Goal: Find specific page/section: Locate a particular part of the current website

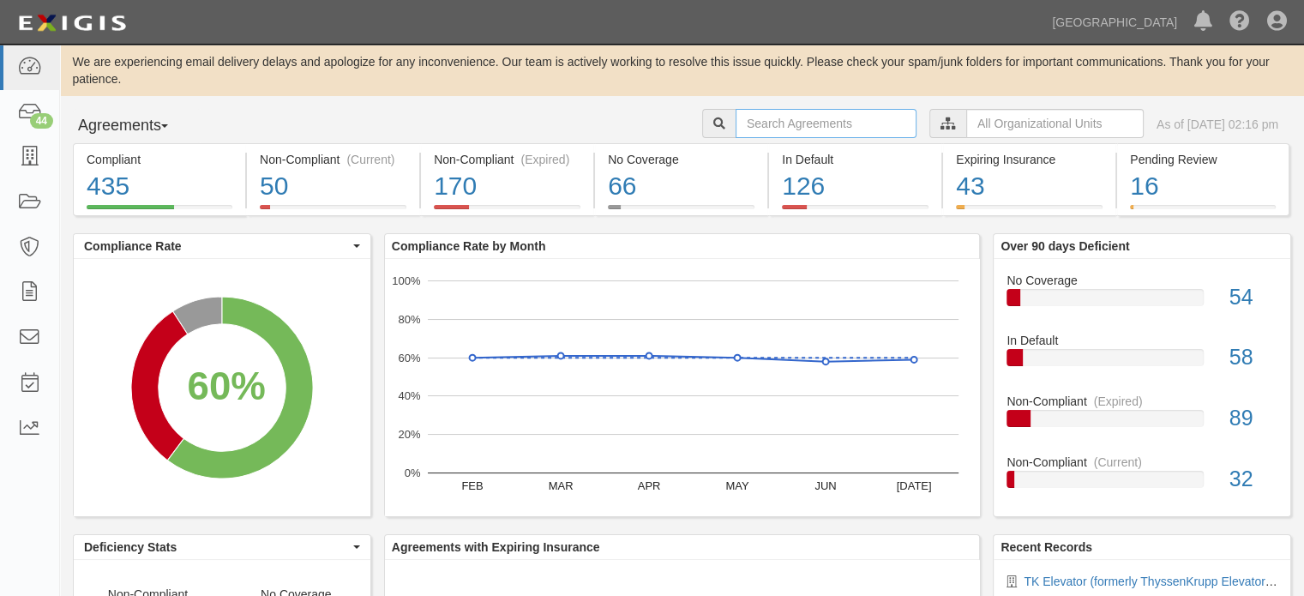
click at [779, 124] on input "text" at bounding box center [826, 123] width 181 height 29
type input "Westland Mechanical"
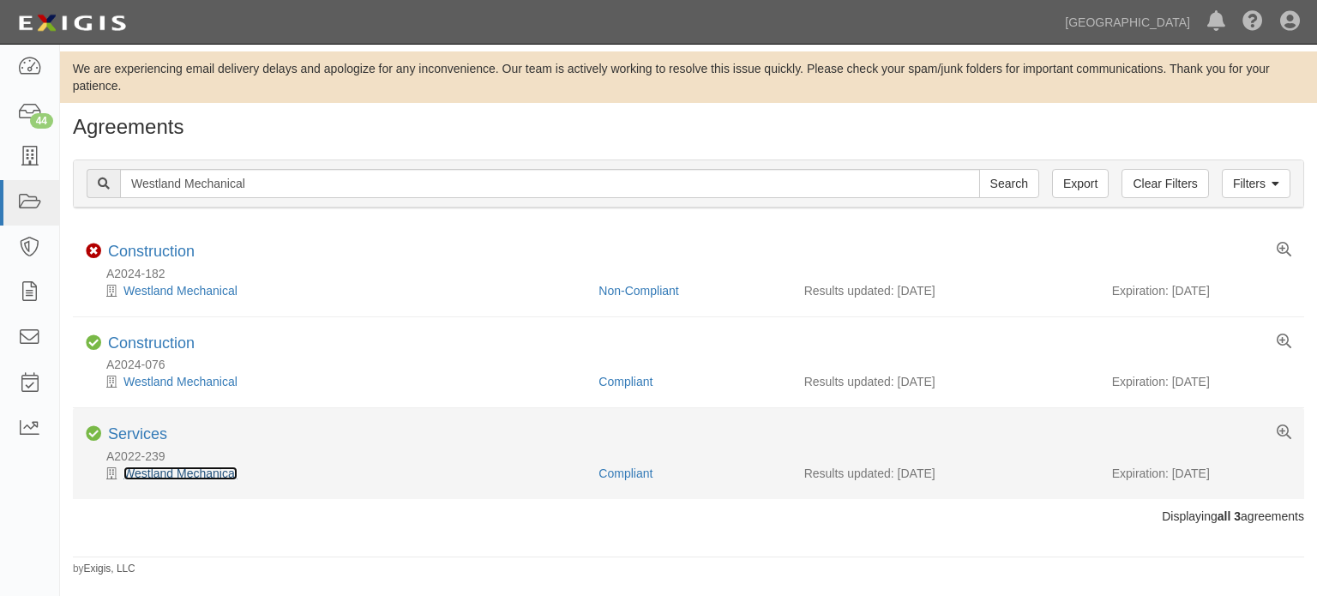
click at [175, 471] on link "Westland Mechanical" at bounding box center [180, 473] width 114 height 14
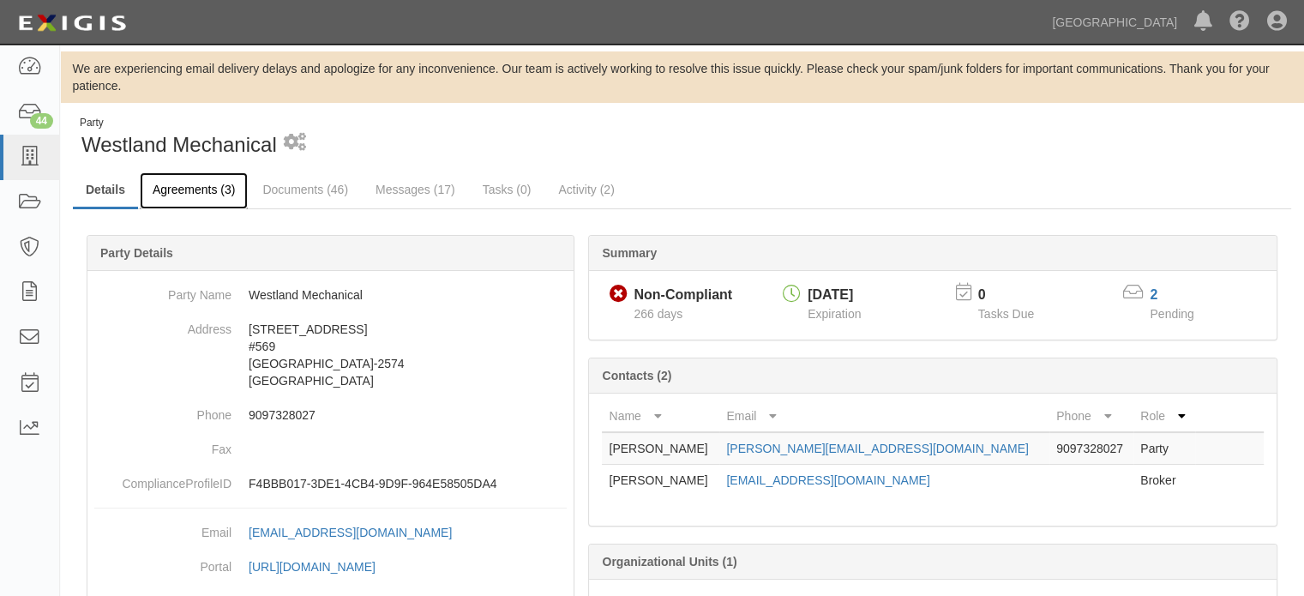
click at [194, 189] on link "Agreements (3)" at bounding box center [194, 190] width 108 height 37
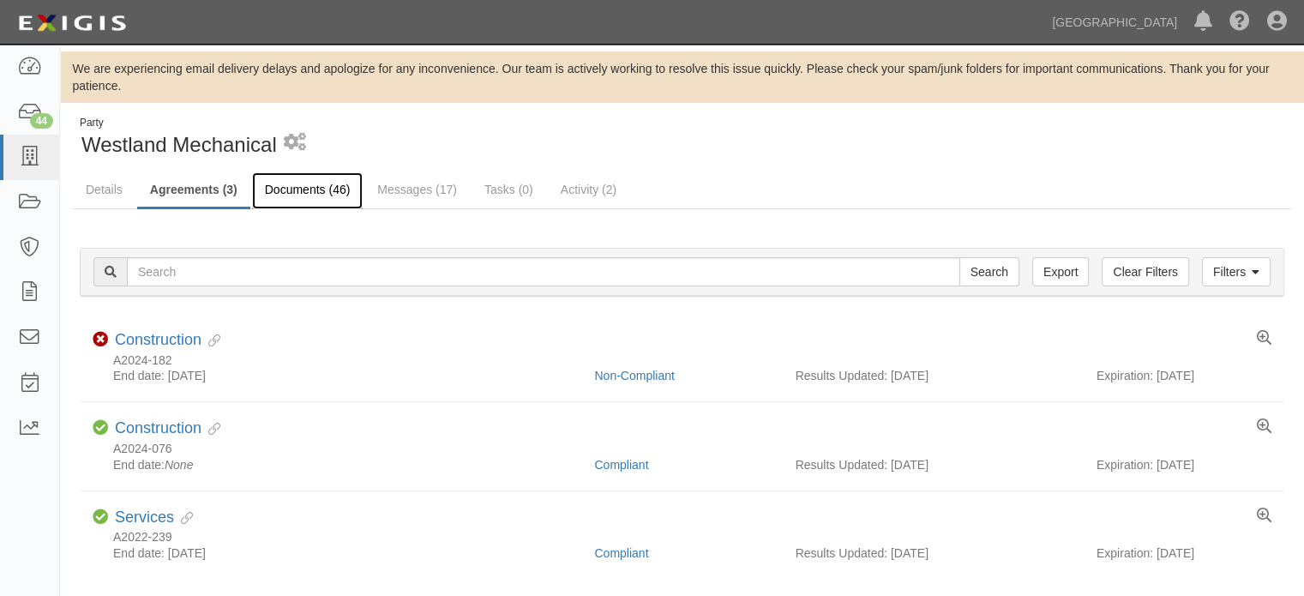
click at [310, 190] on link "Documents (46)" at bounding box center [307, 190] width 111 height 37
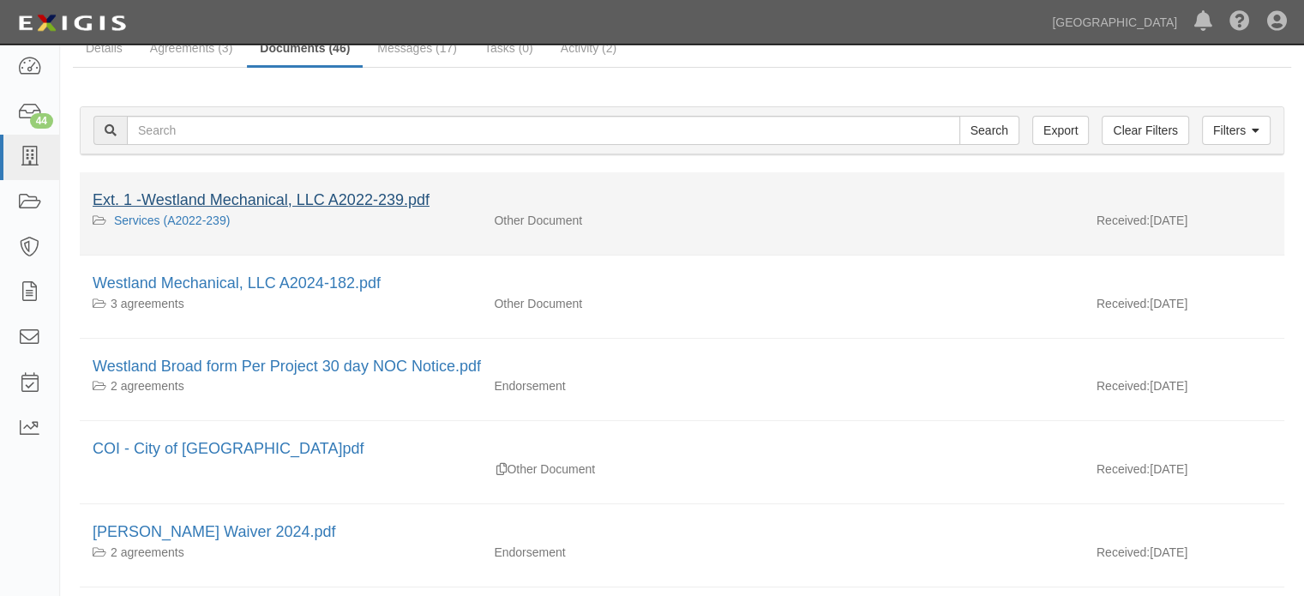
scroll to position [172, 0]
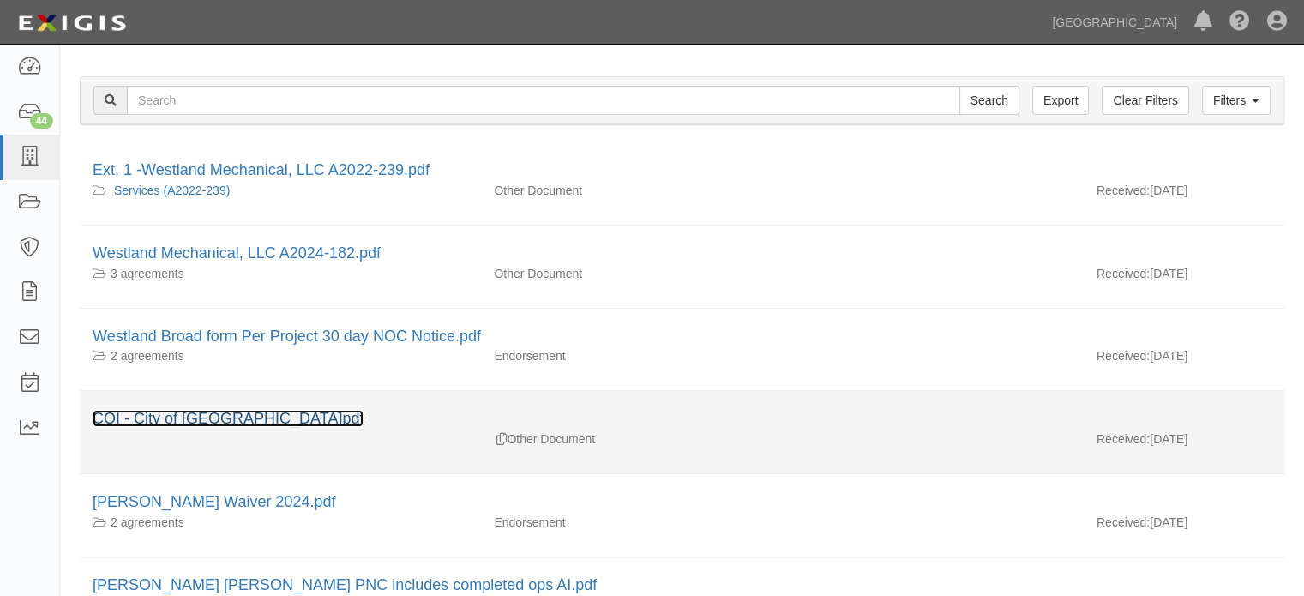
click at [233, 415] on link "COI - City of Chino Hills.pdf" at bounding box center [228, 418] width 271 height 17
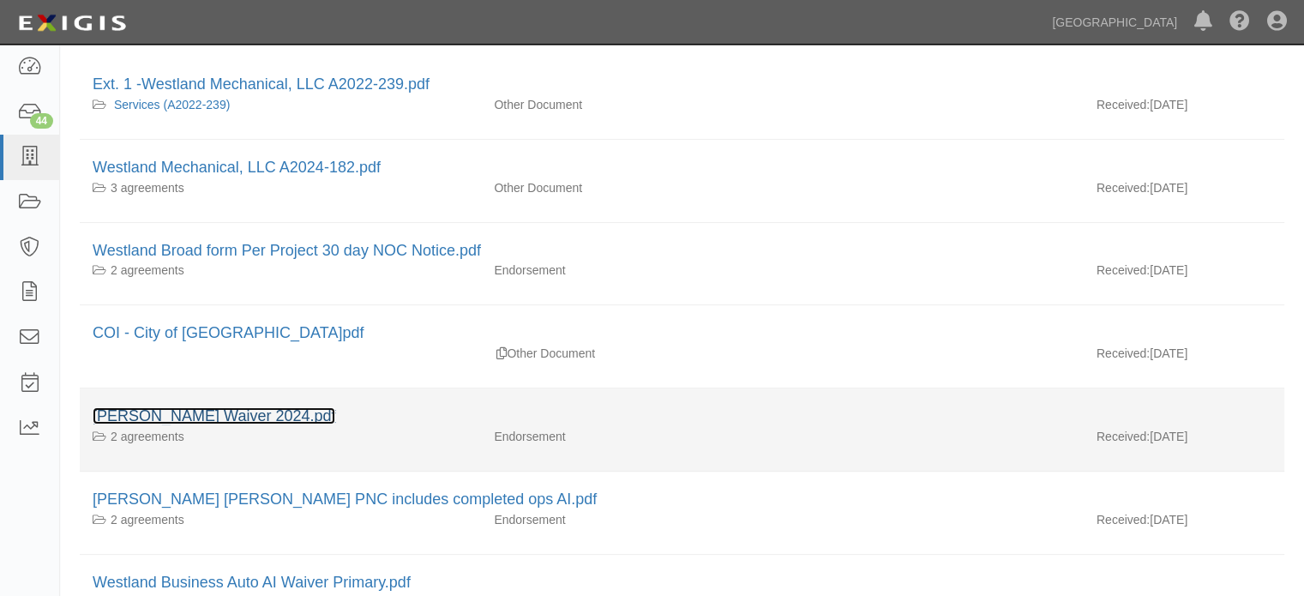
click at [242, 416] on link "Westland WC Waiver 2024.pdf" at bounding box center [214, 415] width 243 height 17
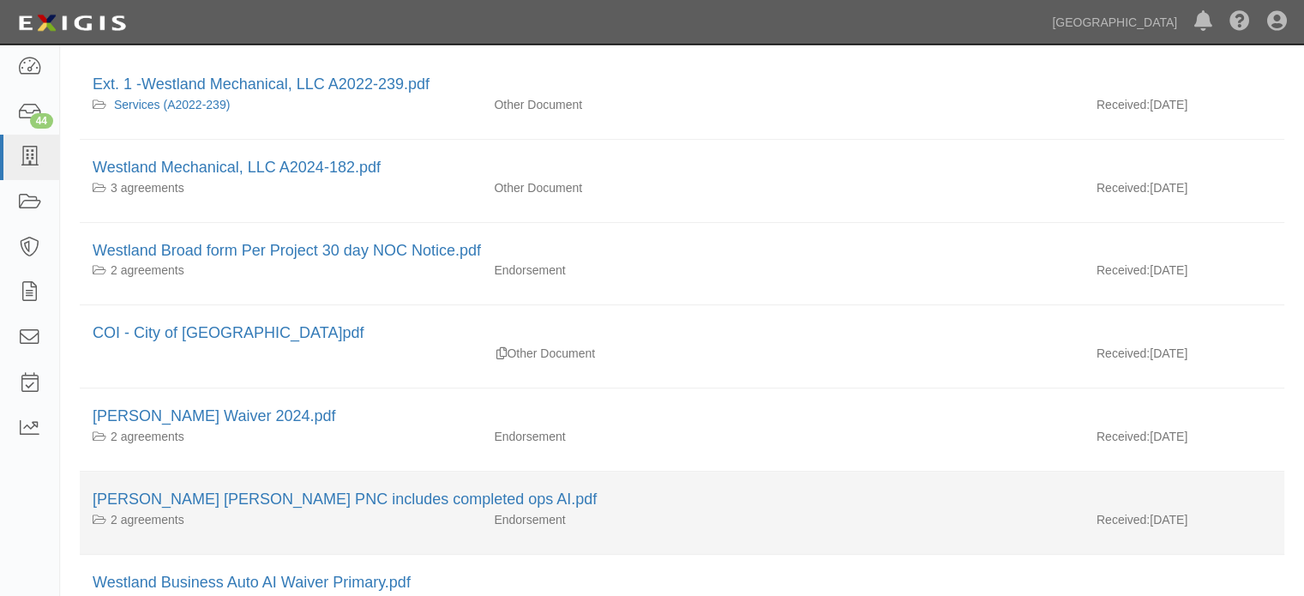
click at [191, 507] on div "Westland GL AI WOS PNC includes completed ops AI.pdf" at bounding box center [682, 500] width 1179 height 22
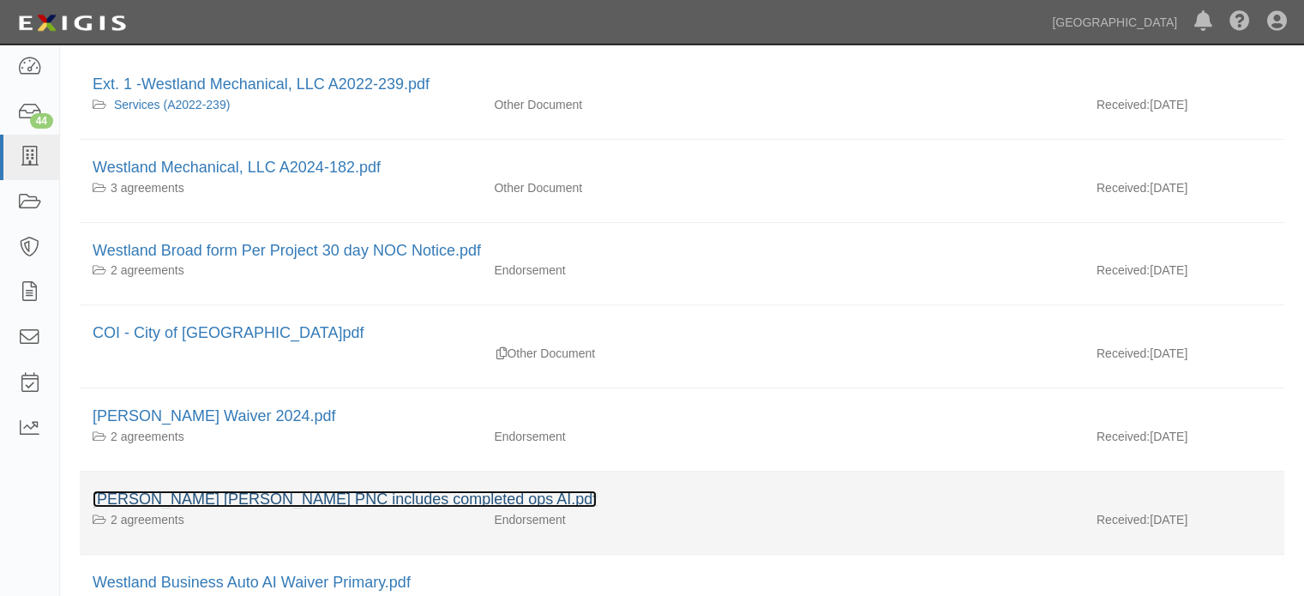
click at [207, 497] on link "Westland GL AI WOS PNC includes completed ops AI.pdf" at bounding box center [345, 498] width 504 height 17
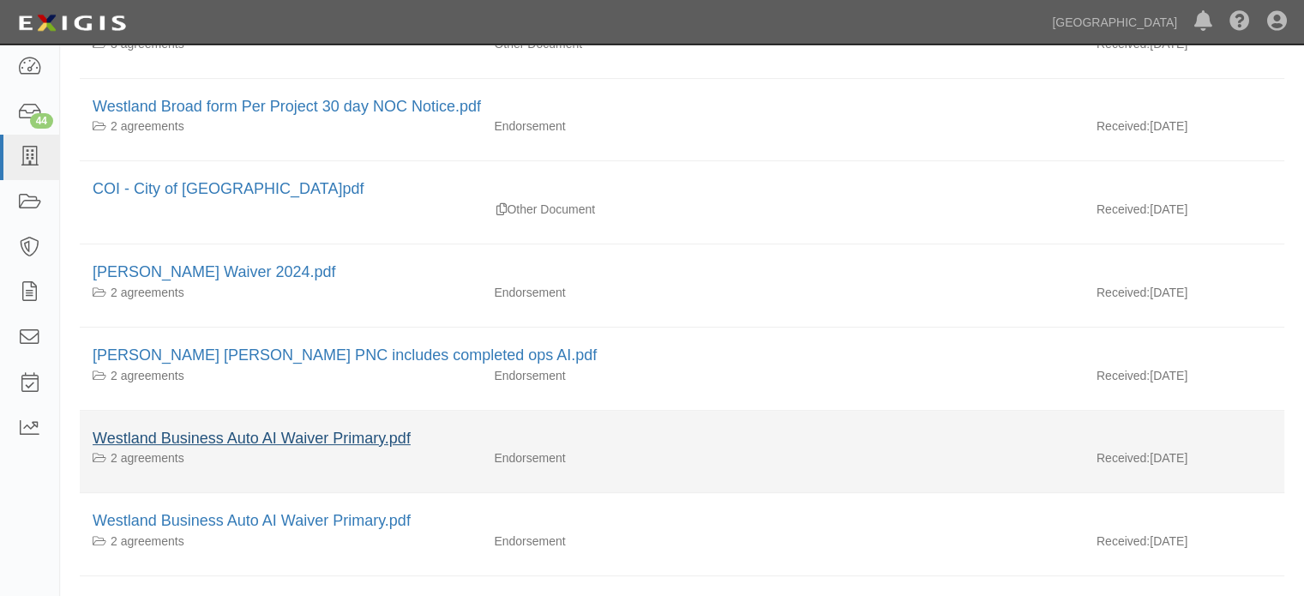
scroll to position [429, 0]
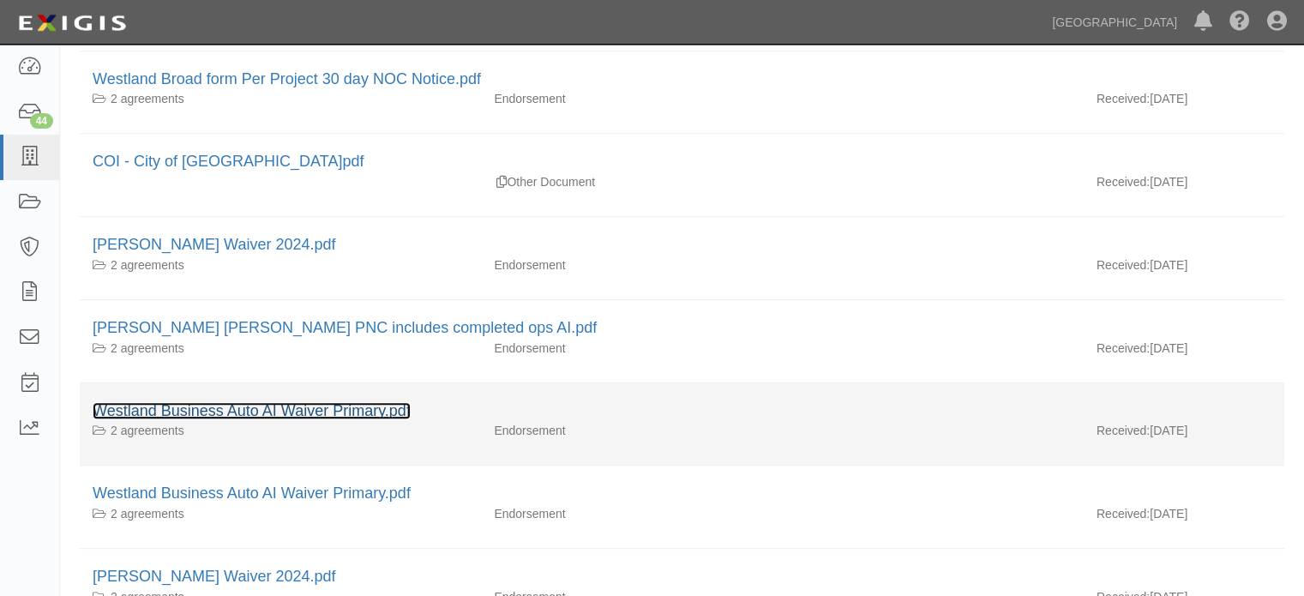
click at [246, 405] on link "Westland Business Auto AI Waiver Primary.pdf" at bounding box center [252, 410] width 318 height 17
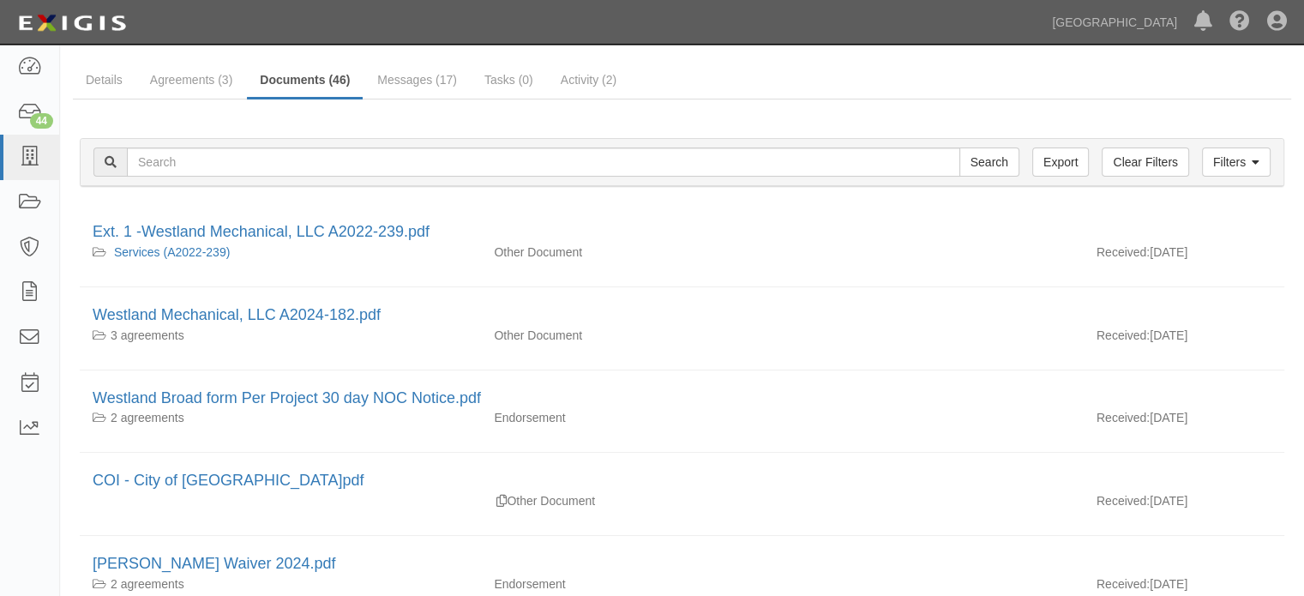
scroll to position [0, 0]
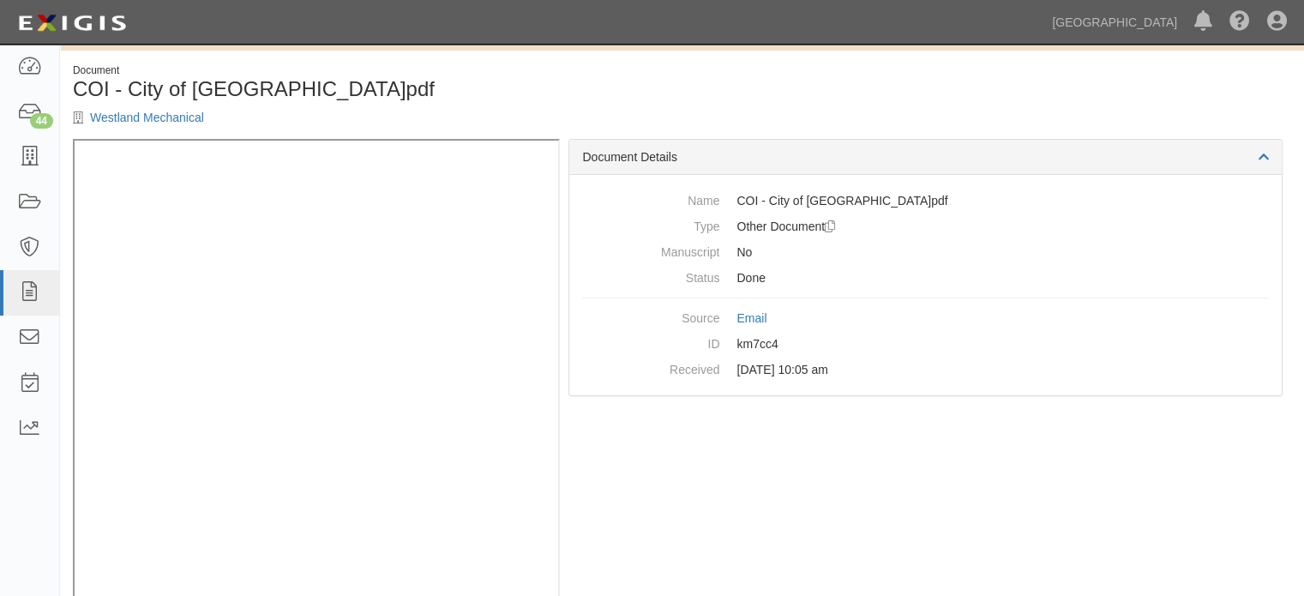
scroll to position [79, 0]
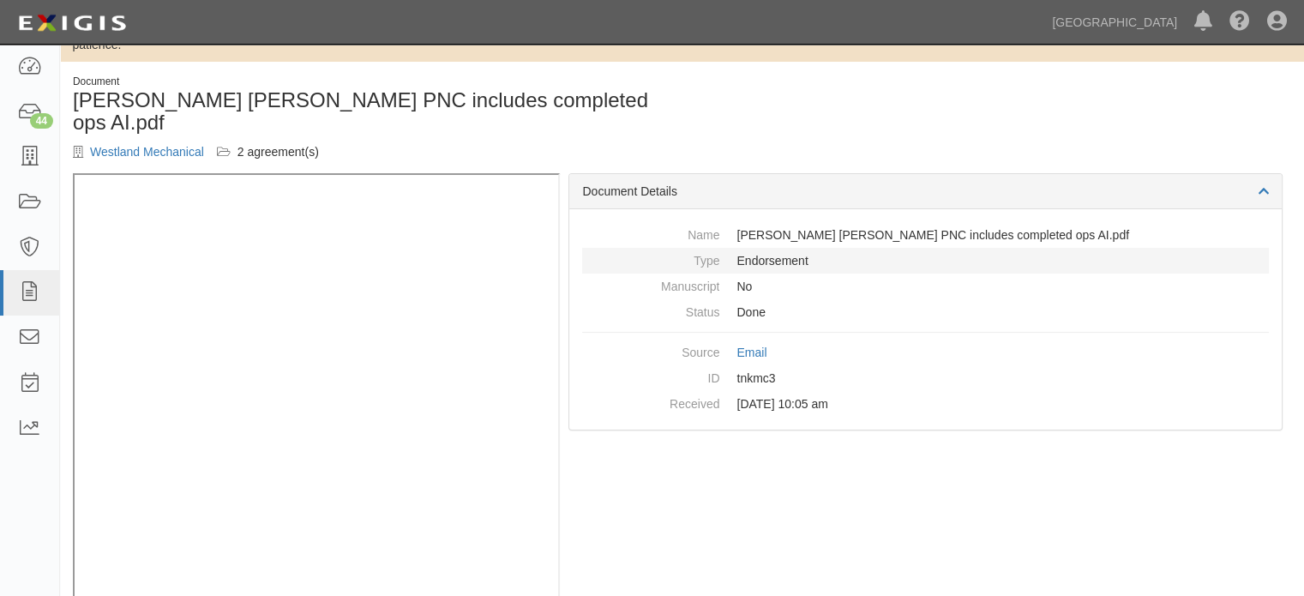
scroll to position [79, 0]
